Goal: Find specific fact: Find specific fact

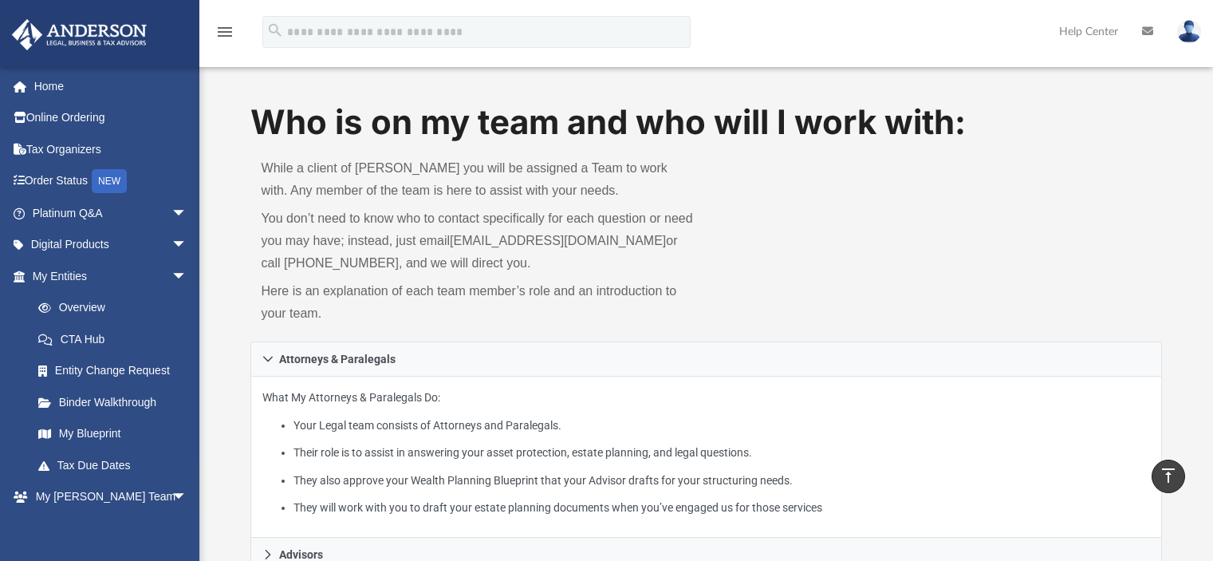
scroll to position [638, 0]
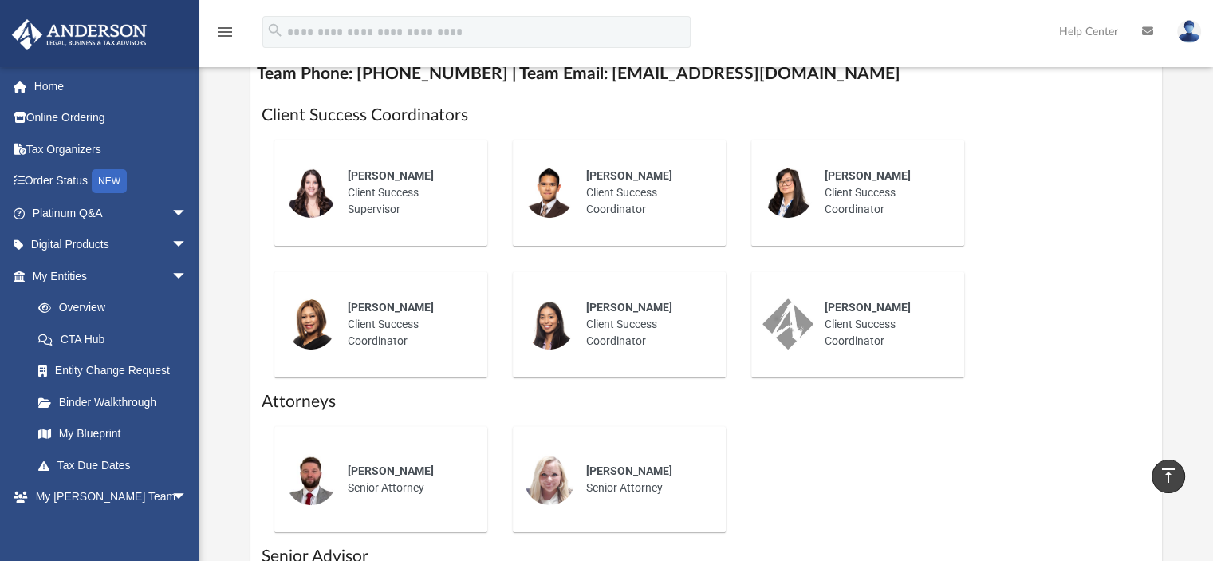
click at [69, 303] on link "Overview" at bounding box center [116, 308] width 189 height 32
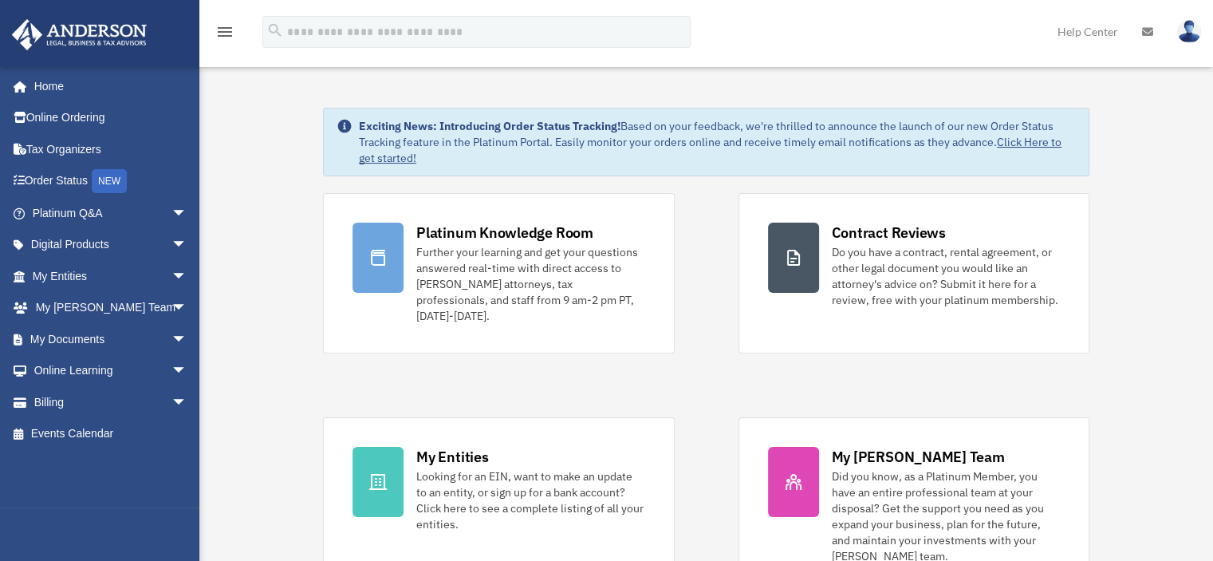
click at [149, 272] on link "My Entities arrow_drop_down" at bounding box center [111, 276] width 200 height 32
click at [59, 270] on link "My Entities arrow_drop_down" at bounding box center [111, 276] width 200 height 32
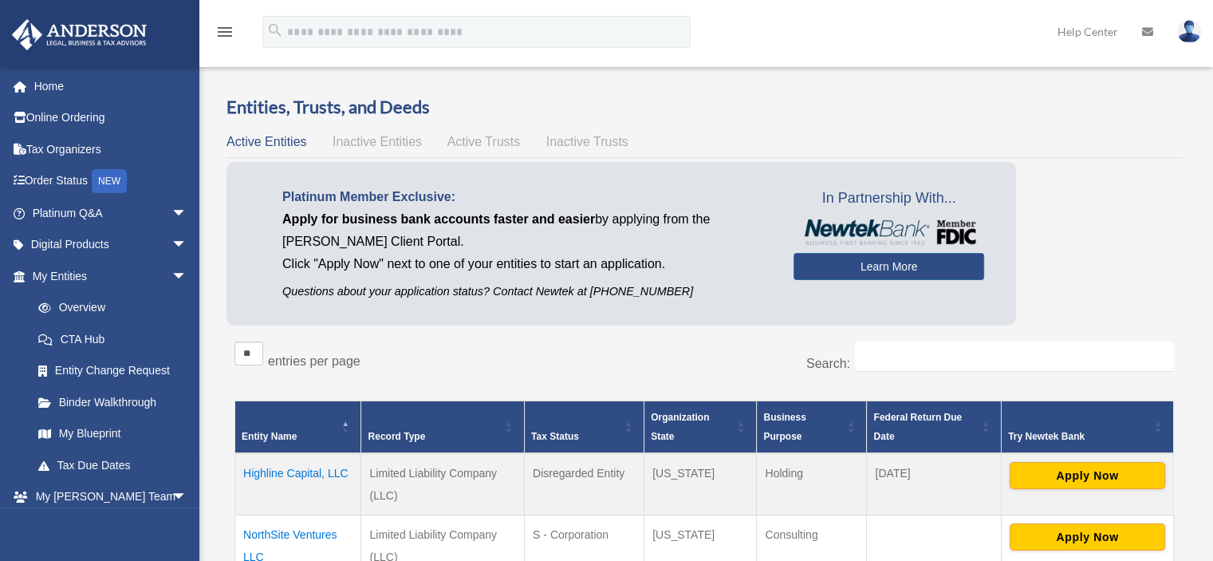
scroll to position [160, 0]
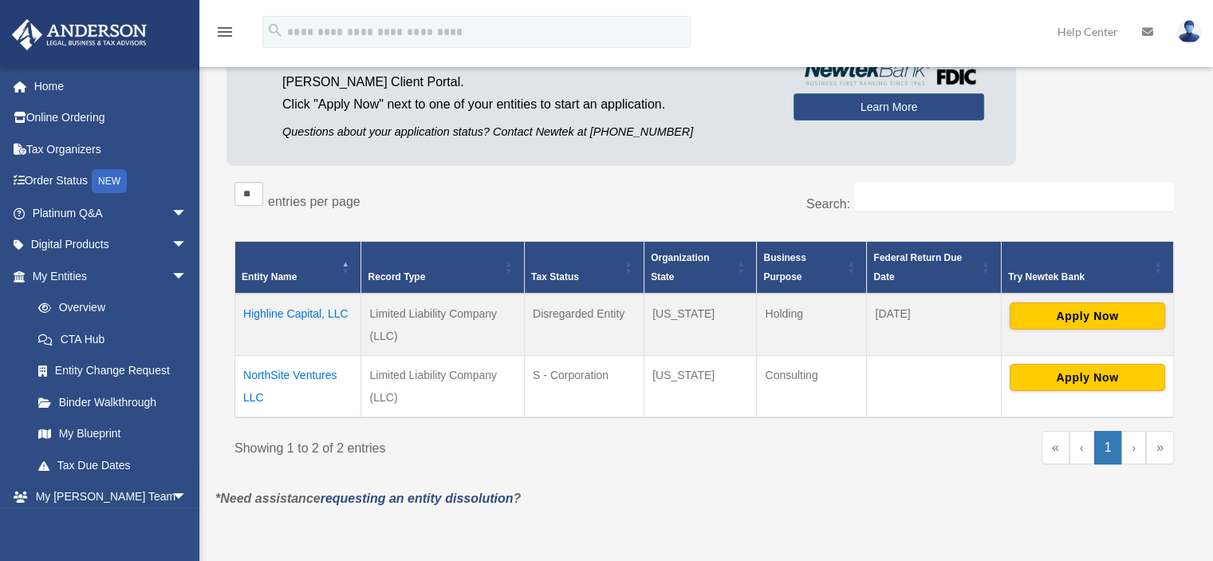
click at [299, 305] on td "Highline Capital, LLC" at bounding box center [298, 325] width 126 height 62
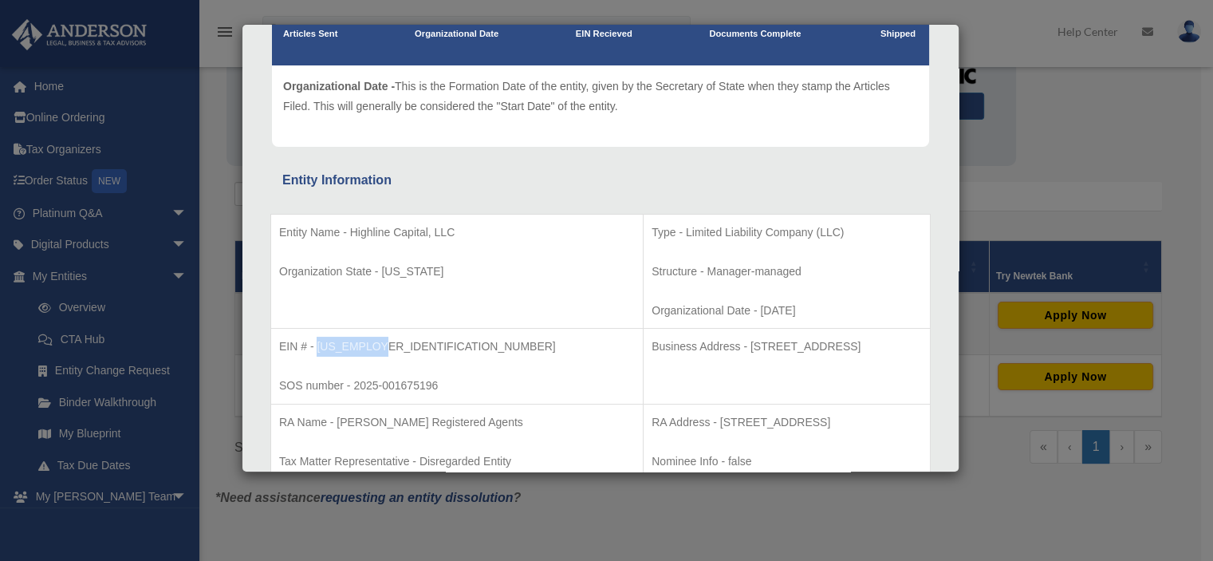
drag, startPoint x: 380, startPoint y: 345, endPoint x: 318, endPoint y: 346, distance: 62.2
click at [318, 346] on p "EIN # - [US_EMPLOYER_IDENTIFICATION_NUMBER]" at bounding box center [457, 347] width 356 height 20
copy p "[US_EMPLOYER_IDENTIFICATION_NUMBER]"
drag, startPoint x: 656, startPoint y: 309, endPoint x: 716, endPoint y: 310, distance: 60.6
click at [716, 310] on p "Organizational Date - [DATE]" at bounding box center [787, 311] width 270 height 20
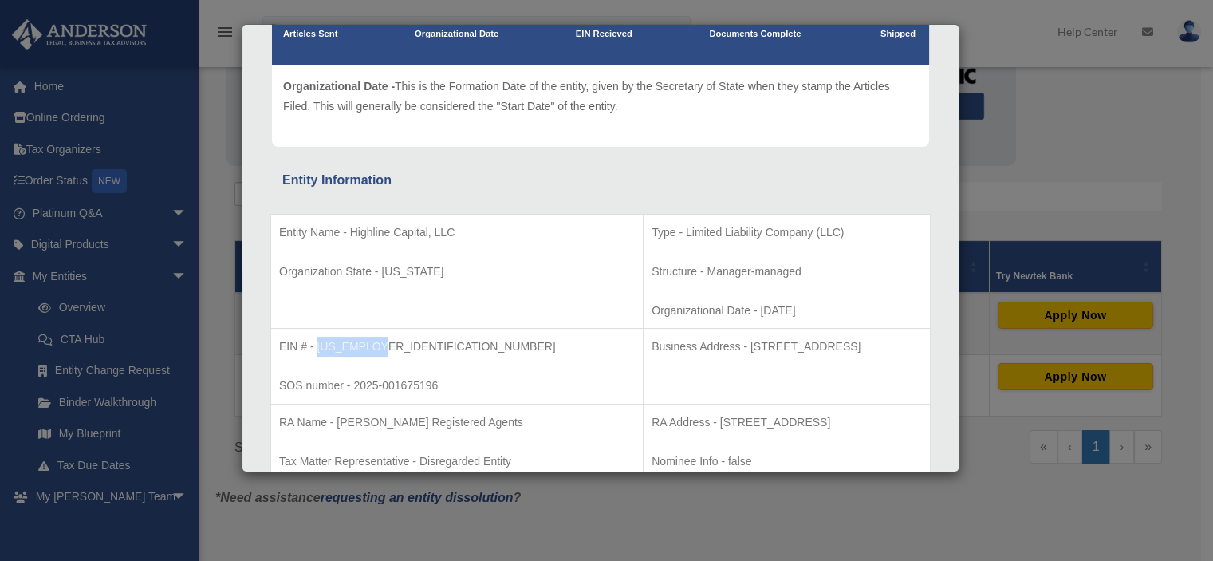
copy p "[DATE]"
drag, startPoint x: 380, startPoint y: 344, endPoint x: 319, endPoint y: 352, distance: 61.1
click at [319, 352] on p "EIN # - [US_EMPLOYER_IDENTIFICATION_NUMBER]" at bounding box center [457, 347] width 356 height 20
copy p "[US_EMPLOYER_IDENTIFICATION_NUMBER]"
